Goal: Find specific page/section: Find specific page/section

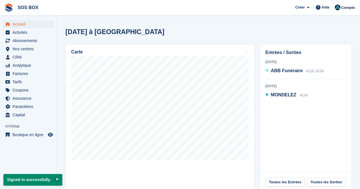
scroll to position [158, 0]
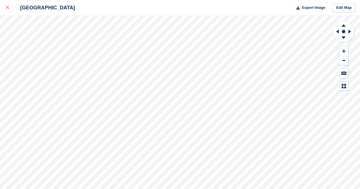
click at [6, 6] on icon at bounding box center [7, 7] width 3 height 3
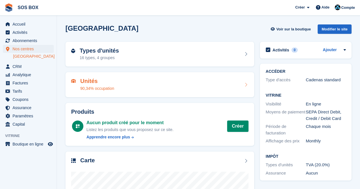
click at [144, 82] on div "Unités 90,34% occupation" at bounding box center [159, 85] width 177 height 14
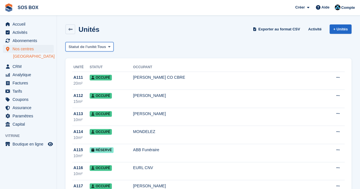
click at [107, 46] on span at bounding box center [109, 46] width 5 height 5
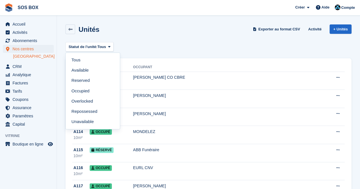
click at [165, 44] on div "Statut de l'unité: Tous Tous Available Reserved Occupied Overlocked Repossessed…" at bounding box center [208, 46] width 286 height 9
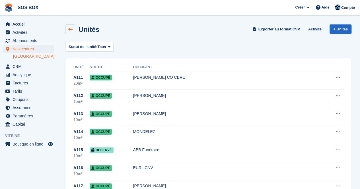
click at [71, 29] on icon at bounding box center [70, 29] width 4 height 4
